Goal: Answer question/provide support

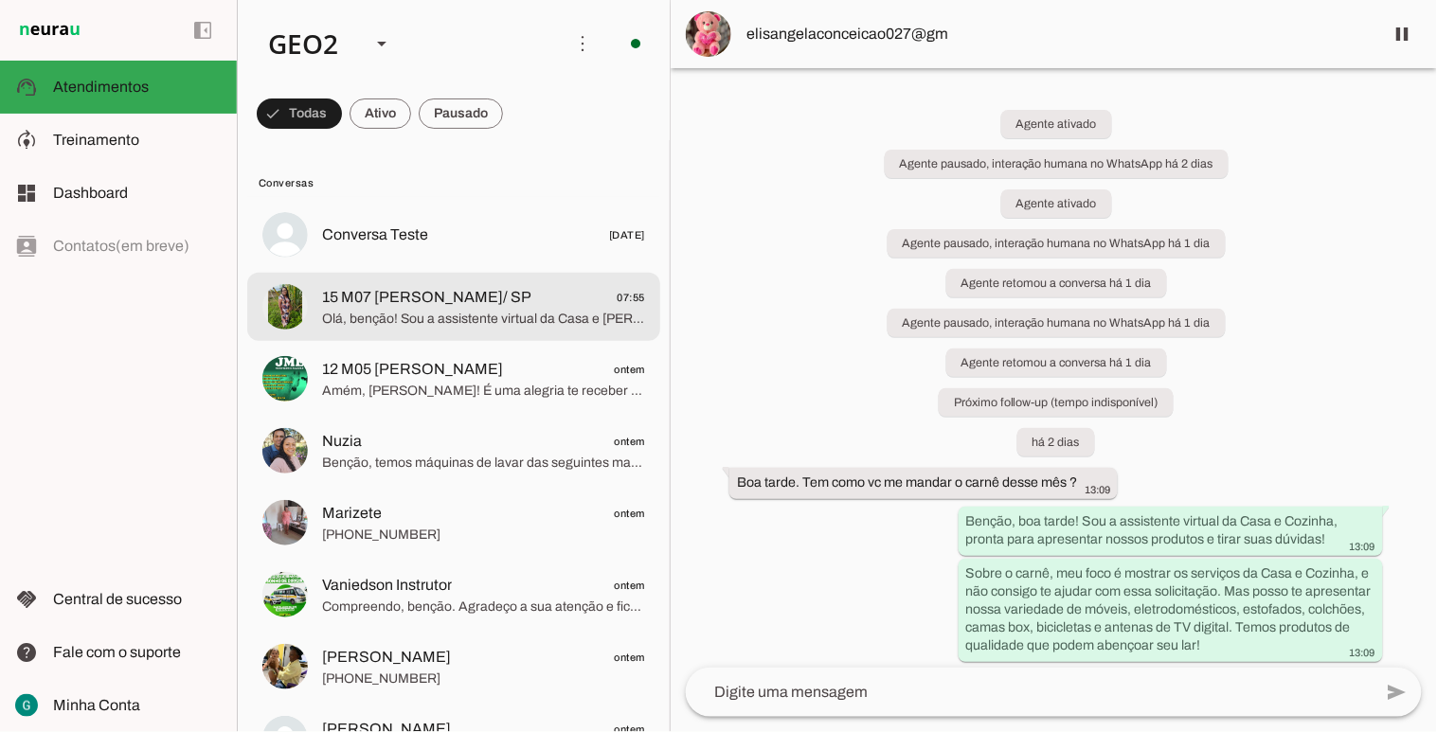
click at [428, 311] on span "Olá, benção! Sou a assistente virtual da Casa e [PERSON_NAME] e estou aqui para…" at bounding box center [483, 318] width 323 height 19
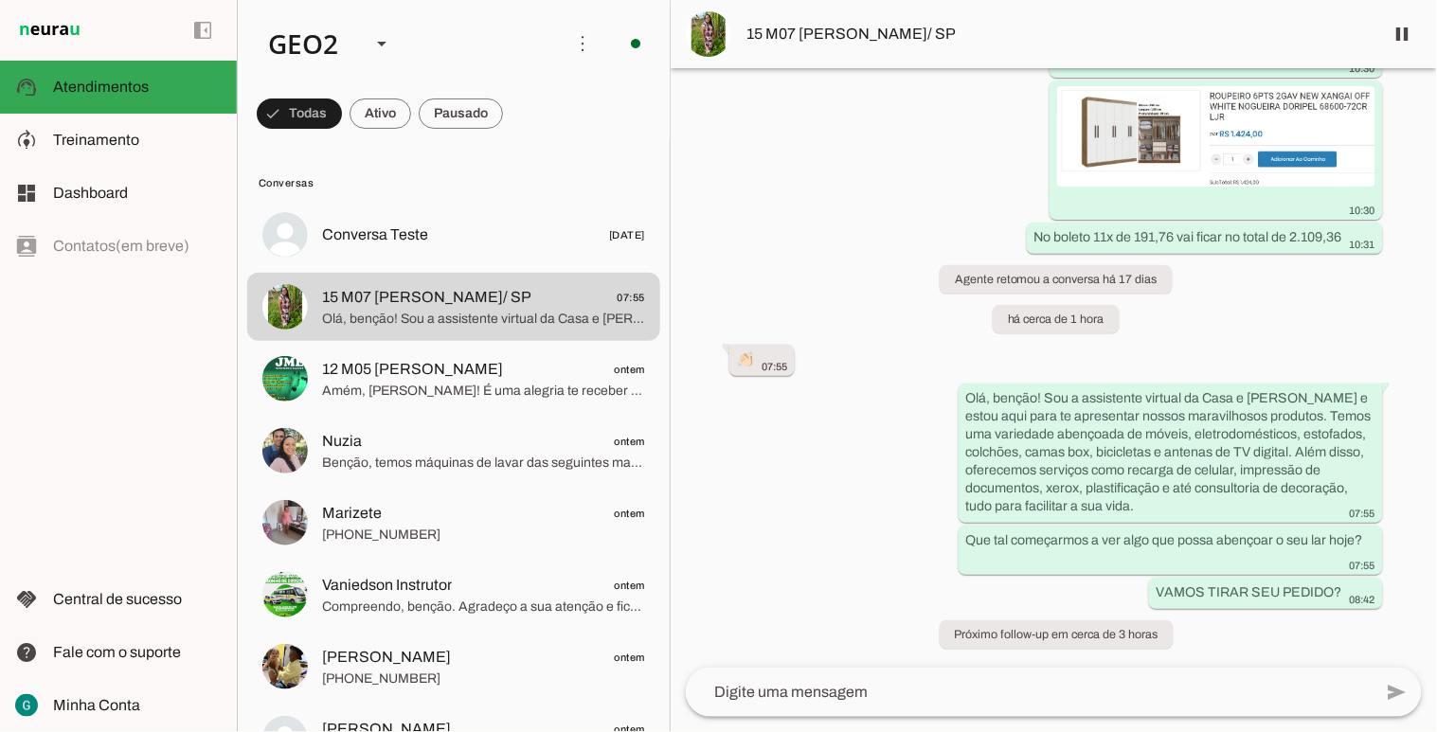
scroll to position [8863, 0]
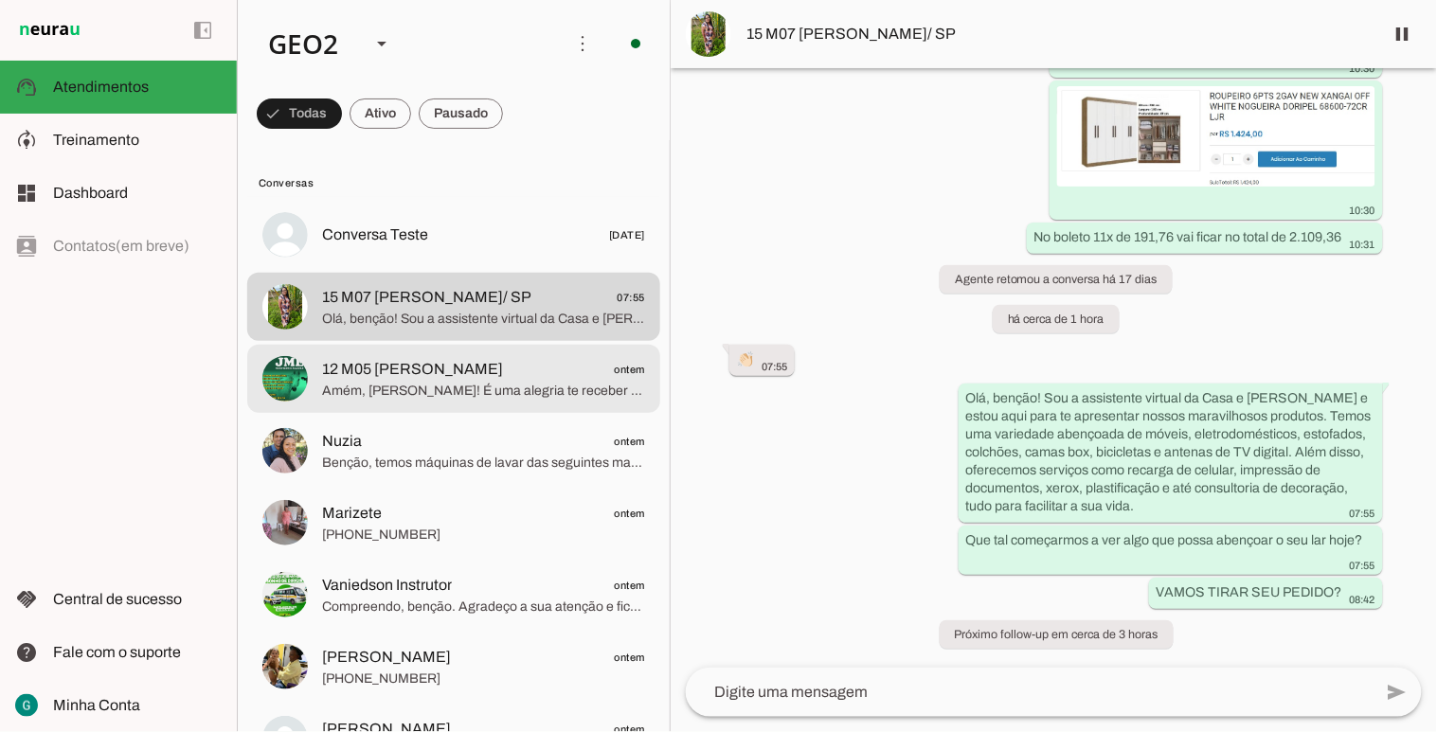
click at [503, 370] on span "12 M05 [PERSON_NAME]" at bounding box center [412, 369] width 181 height 23
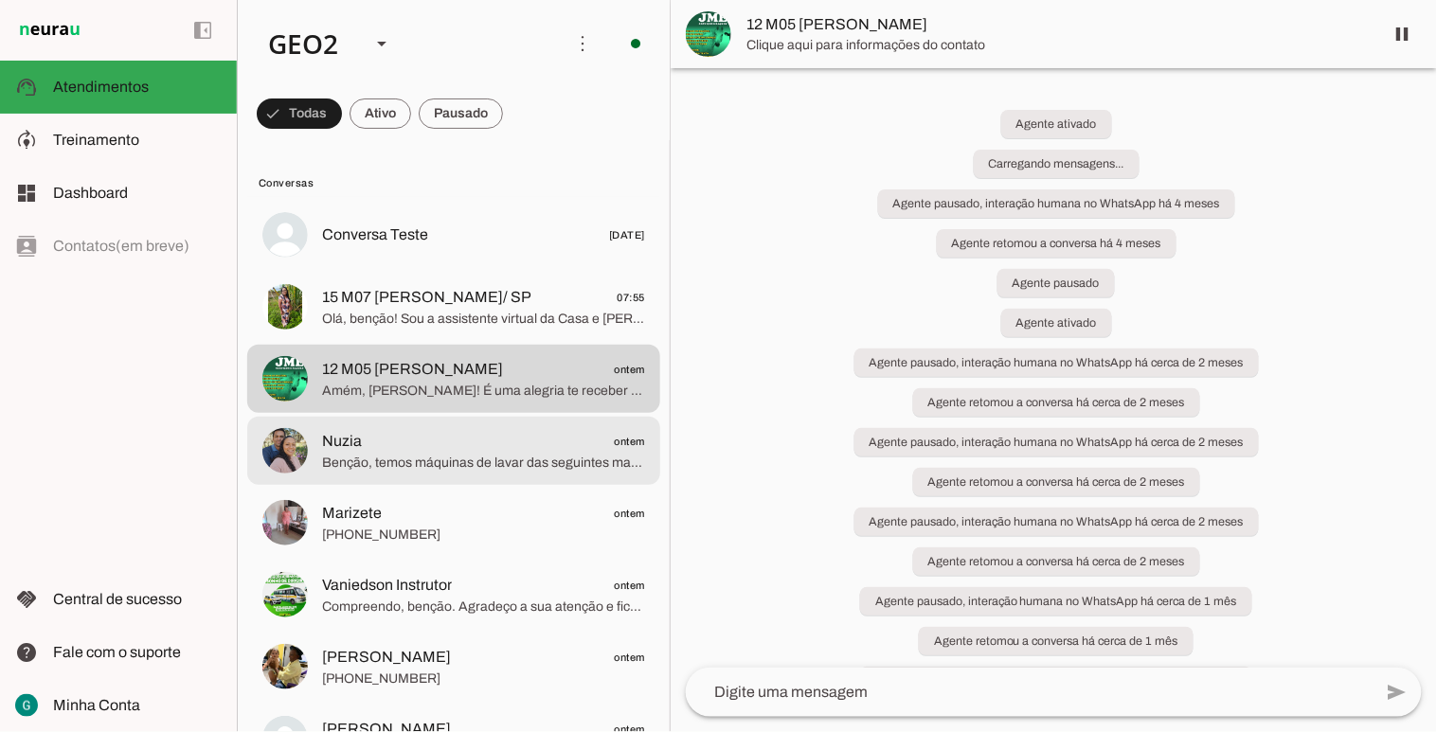
click at [503, 461] on span "Benção, temos máquinas de lavar das seguintes marcas para você: * SB Grifit * S…" at bounding box center [483, 462] width 323 height 19
